Goal: Communication & Community: Answer question/provide support

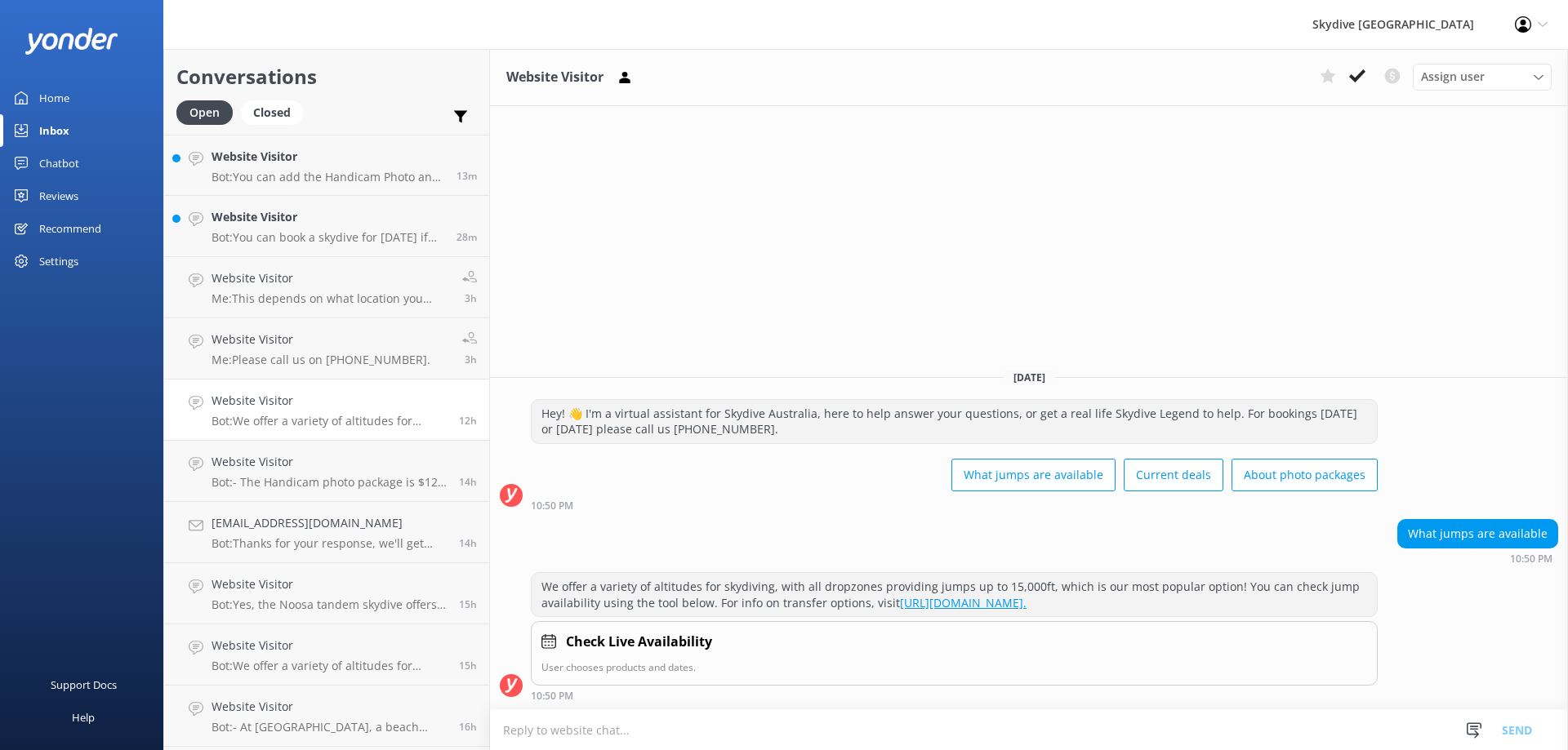
click at [321, 250] on link "Website Visitor Bot: You can book a skydive for [DATE] if there is availability…" at bounding box center [326, 226] width 325 height 61
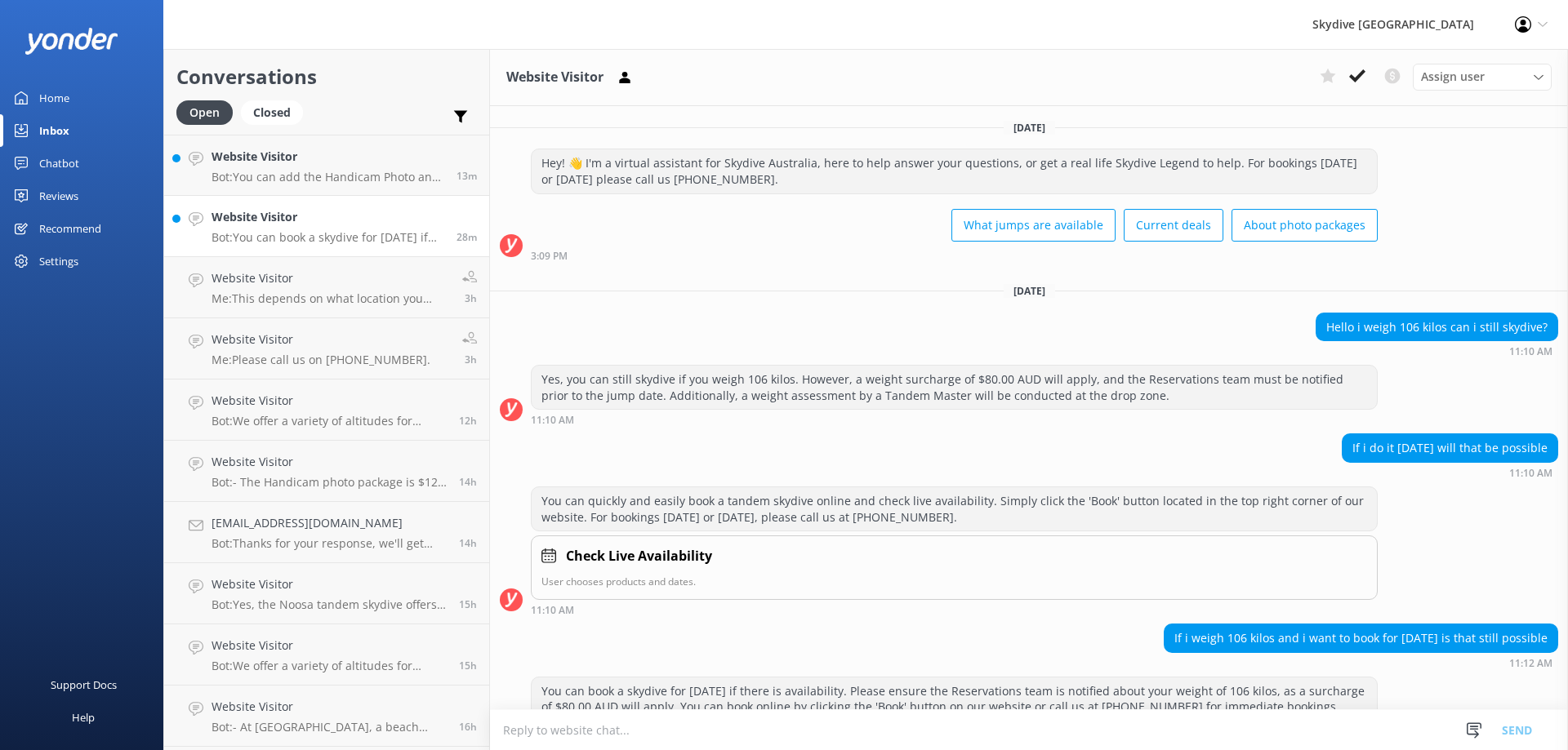
scroll to position [104, 0]
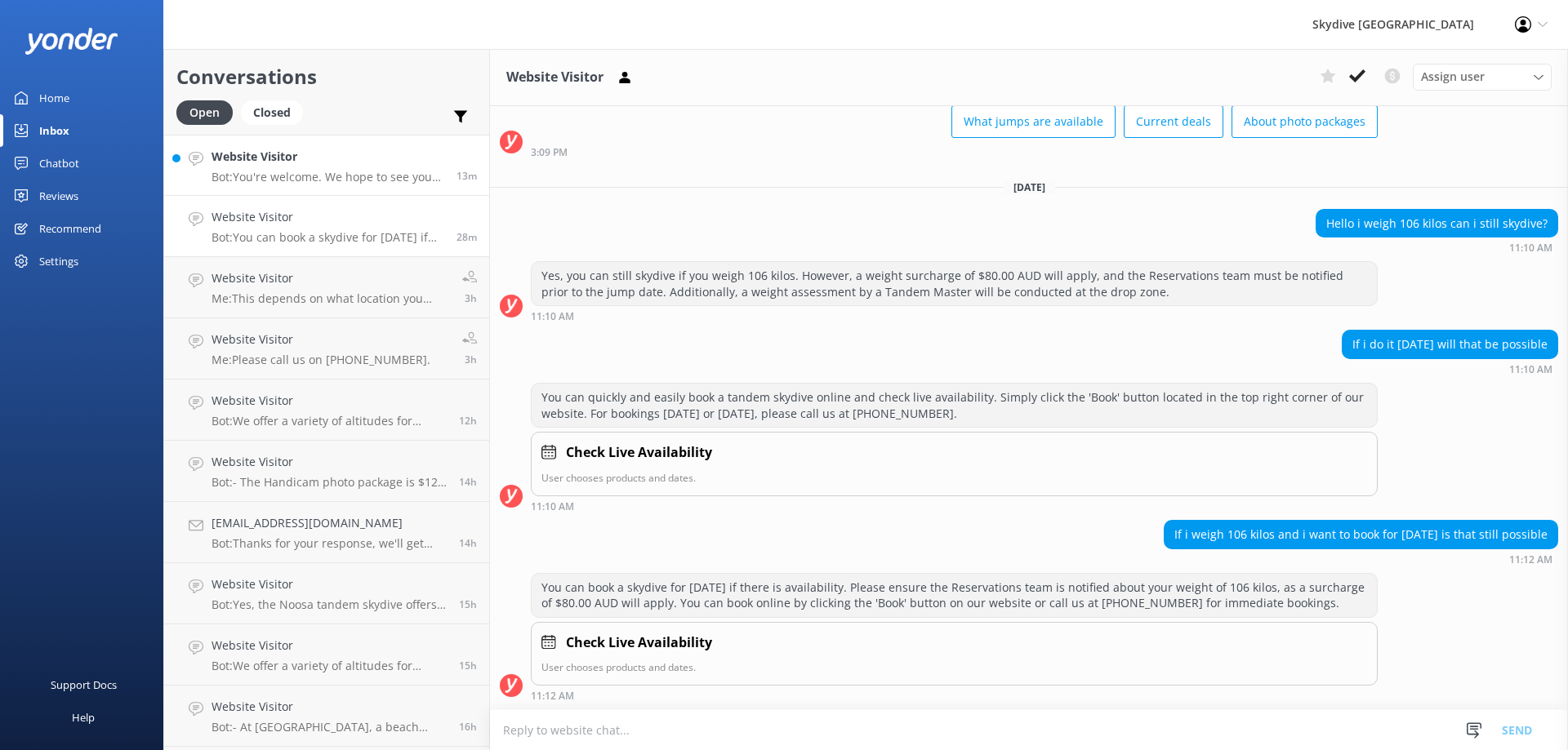
click at [340, 177] on p "Bot: You're welcome. We hope to see you at [GEOGRAPHIC_DATA] [GEOGRAPHIC_DATA] …" at bounding box center [327, 177] width 232 height 15
